Goal: Task Accomplishment & Management: Manage account settings

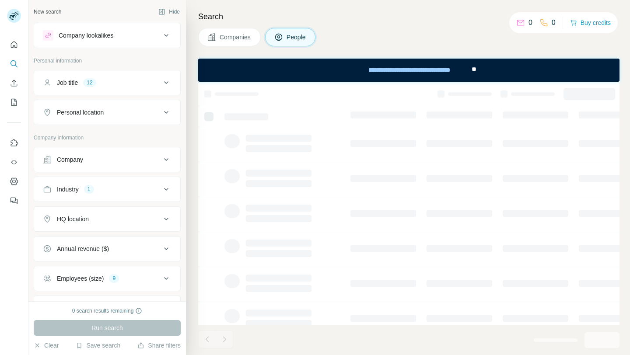
click at [237, 36] on span "Companies" at bounding box center [236, 37] width 32 height 9
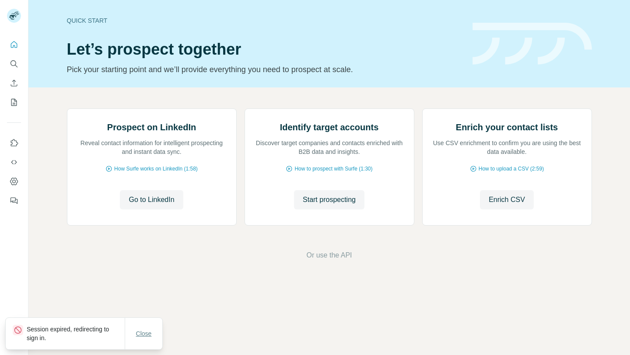
click at [144, 336] on span "Close" at bounding box center [144, 333] width 16 height 9
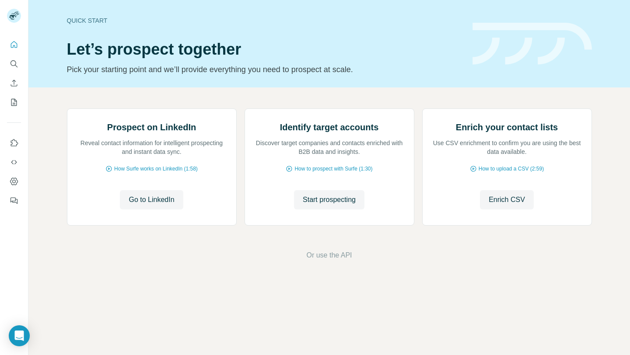
click at [63, 92] on div "Prospect on LinkedIn Reveal contact information for intelligent prospecting and…" at bounding box center [329, 185] width 602 height 194
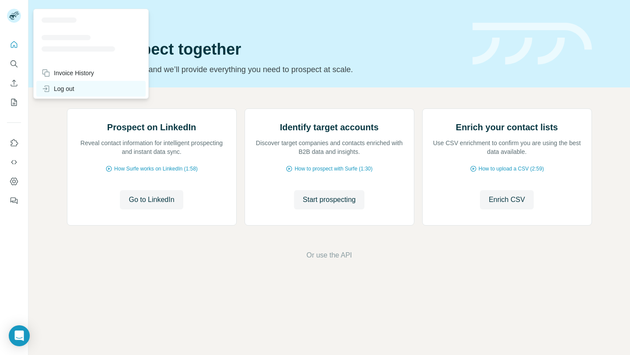
click at [51, 91] on div "Log out" at bounding box center [58, 88] width 33 height 9
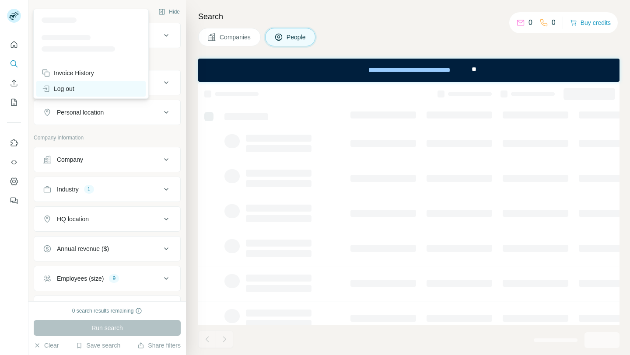
click at [80, 87] on div "Log out" at bounding box center [90, 89] width 109 height 16
click at [59, 89] on div "Log out" at bounding box center [58, 88] width 33 height 9
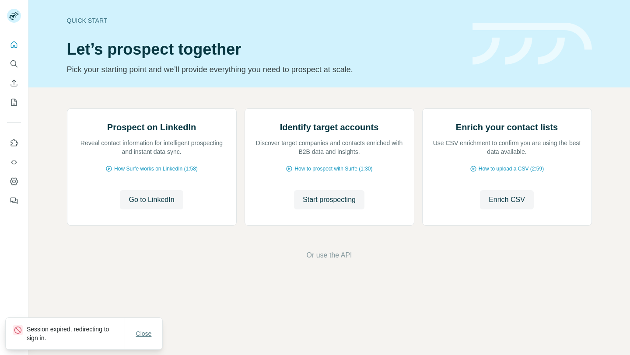
click at [151, 336] on span "Close" at bounding box center [144, 333] width 16 height 9
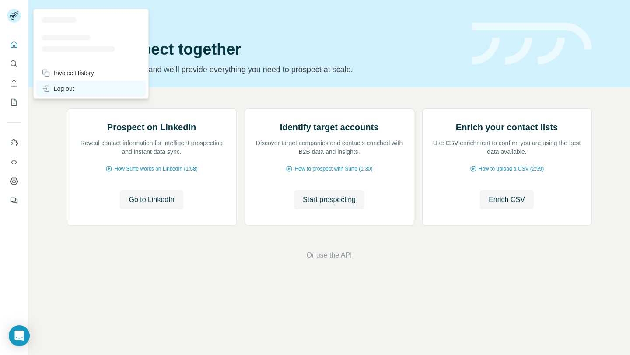
click at [53, 91] on div "Log out" at bounding box center [58, 88] width 33 height 9
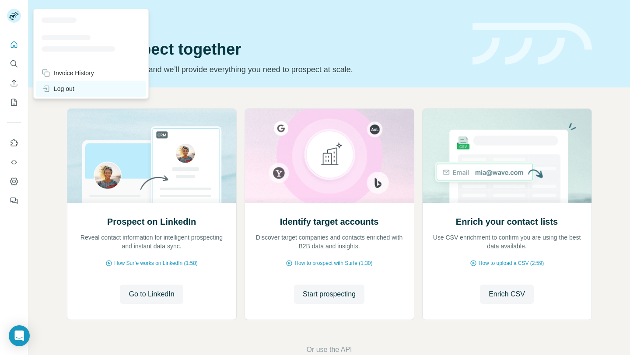
click at [70, 90] on div "Log out" at bounding box center [58, 88] width 33 height 9
